Goal: Feedback & Contribution: Submit feedback/report problem

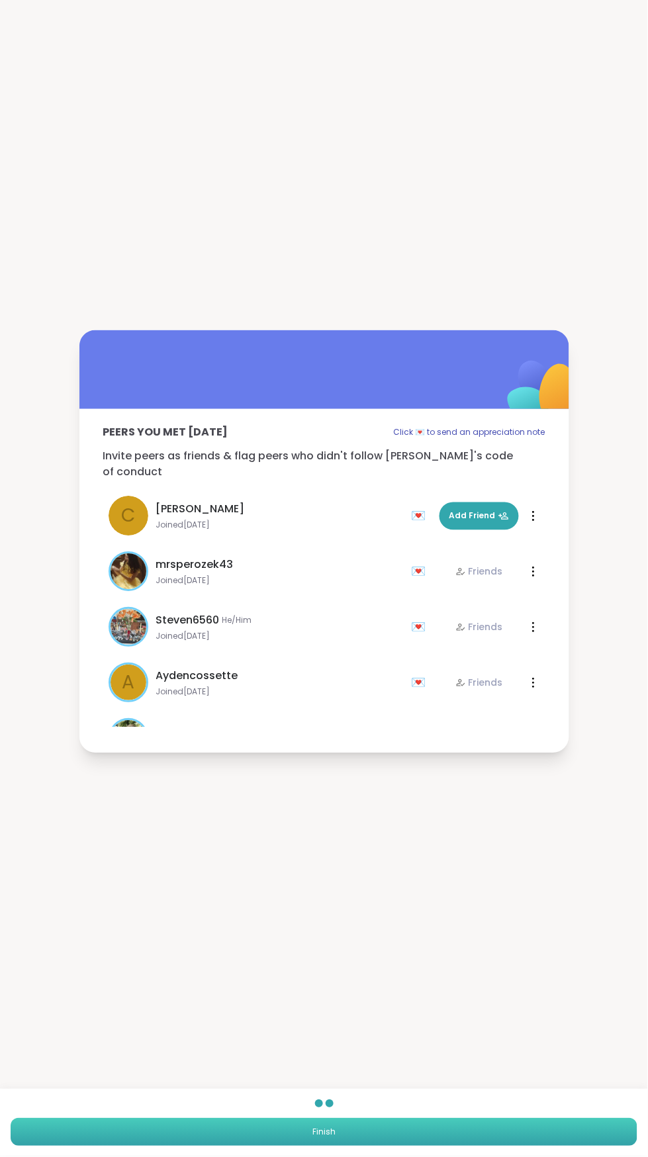
click at [449, 1133] on button "Finish" at bounding box center [324, 1133] width 627 height 28
